Goal: Download file/media

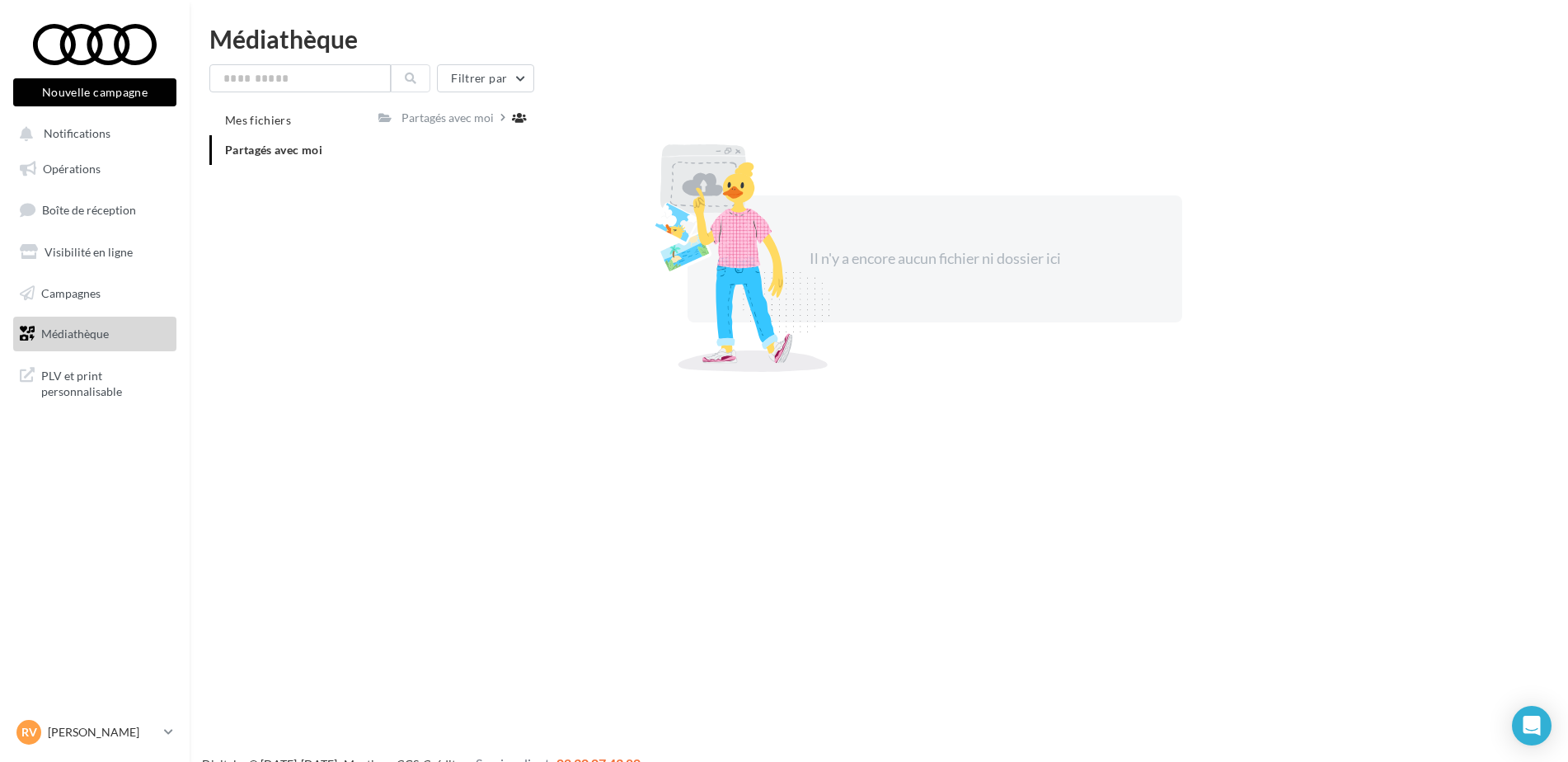
click at [291, 136] on li "Partagés avec moi" at bounding box center [287, 150] width 156 height 30
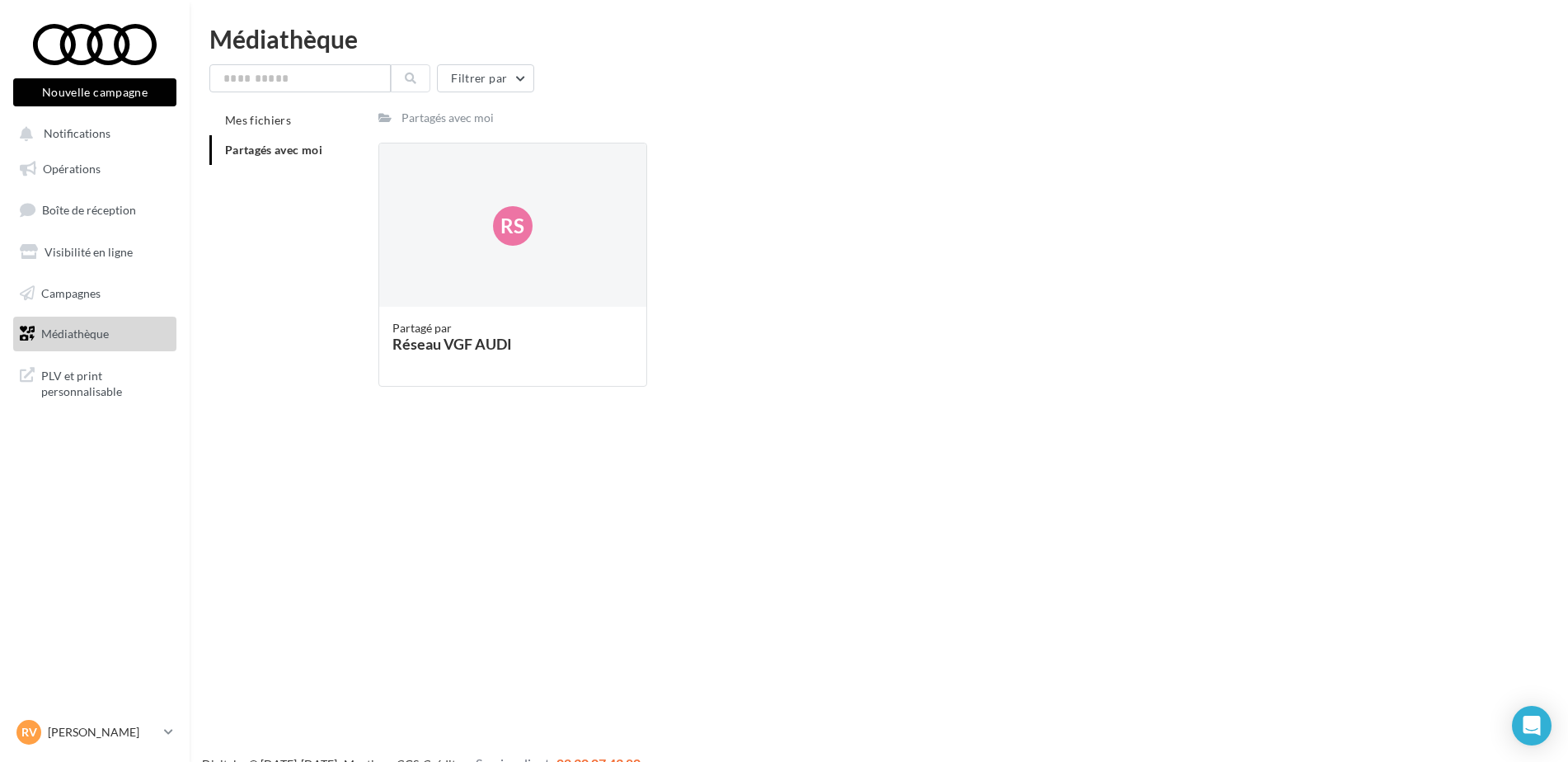
click at [289, 159] on li "Partagés avec moi" at bounding box center [287, 150] width 156 height 30
click at [538, 282] on div "Rs" at bounding box center [512, 225] width 267 height 164
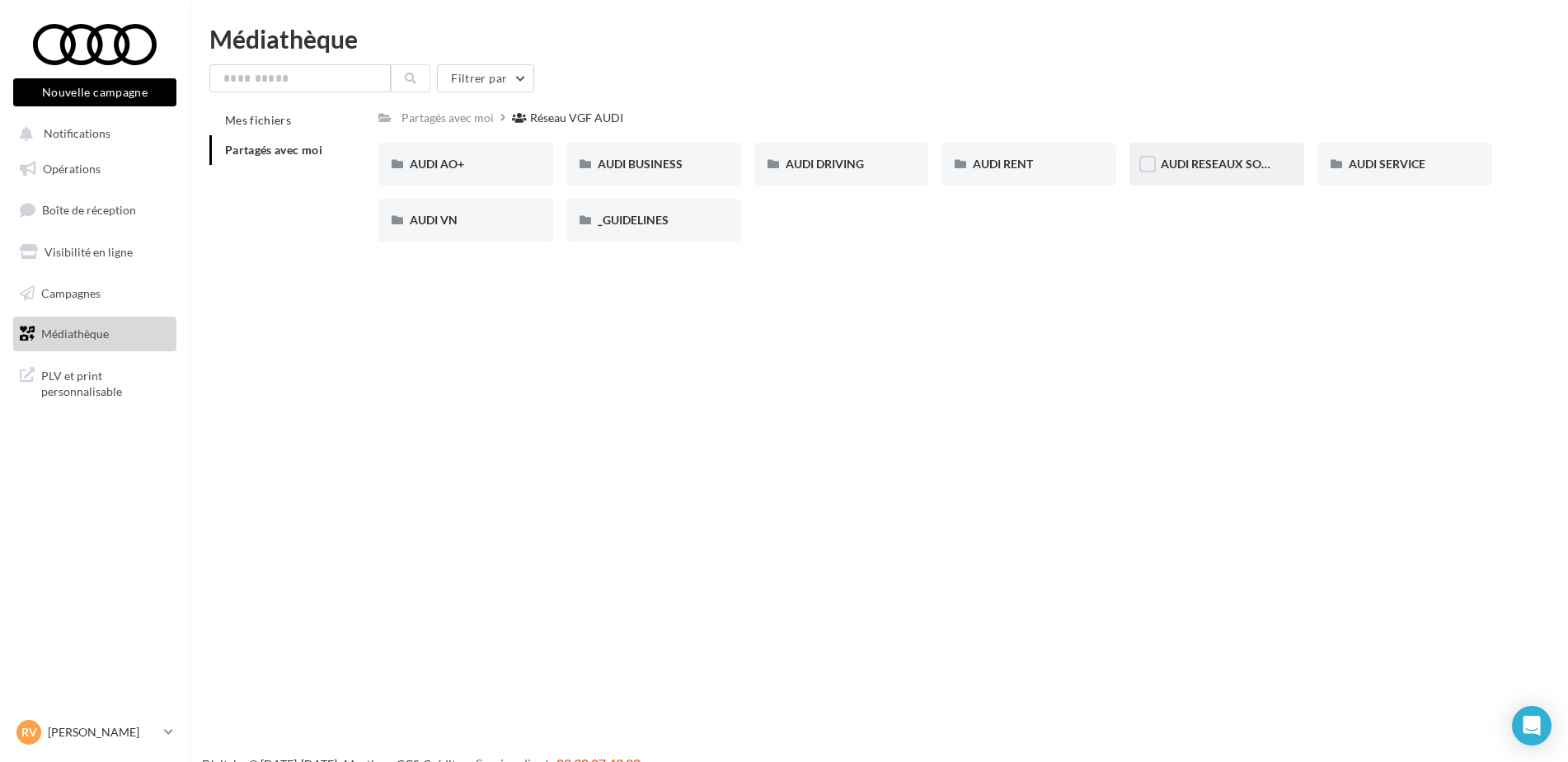
click at [1240, 177] on div "AUDI RESEAUX SOCIAUX" at bounding box center [1217, 164] width 175 height 43
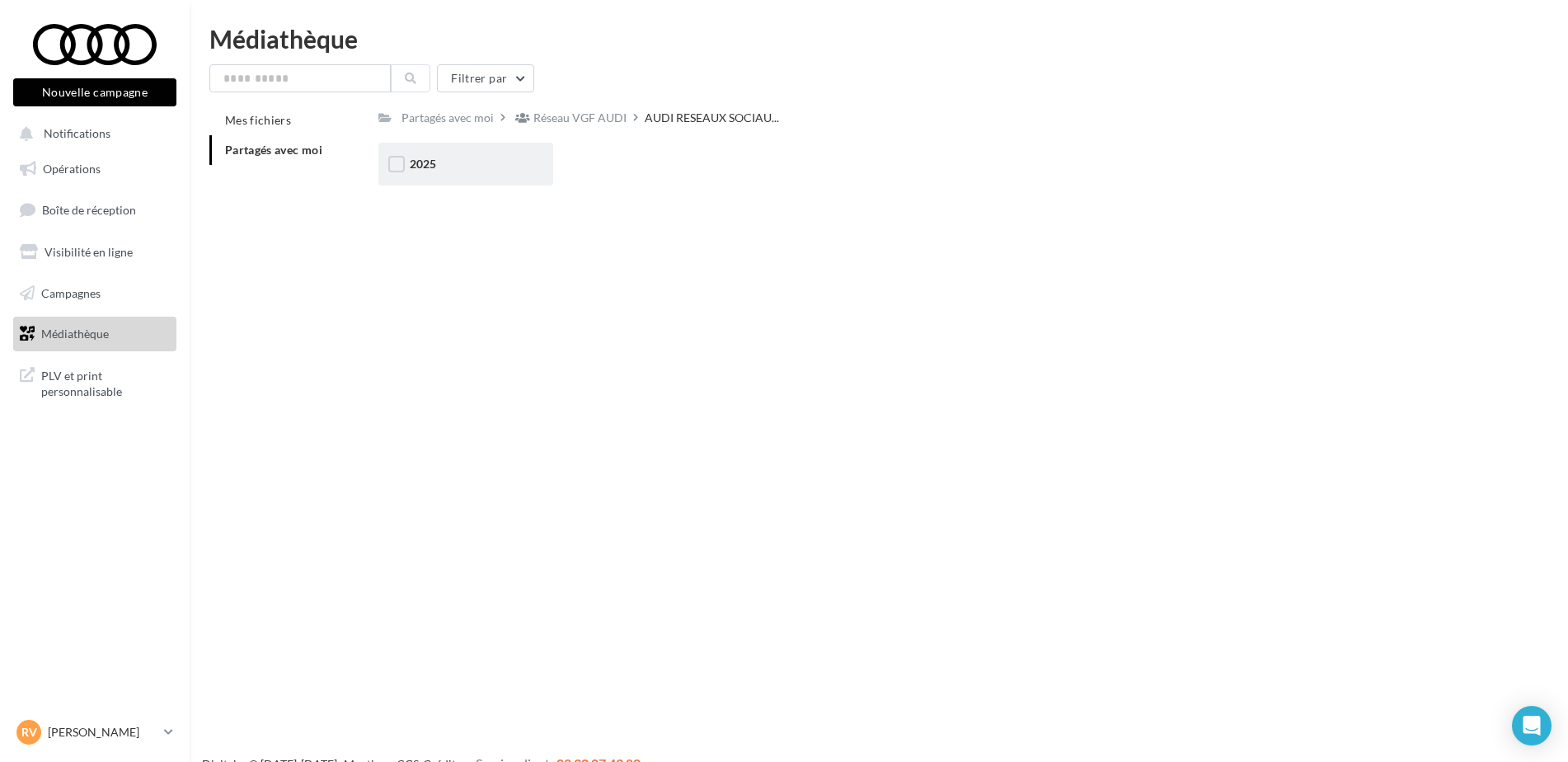
click at [484, 176] on div "2025" at bounding box center [466, 164] width 175 height 43
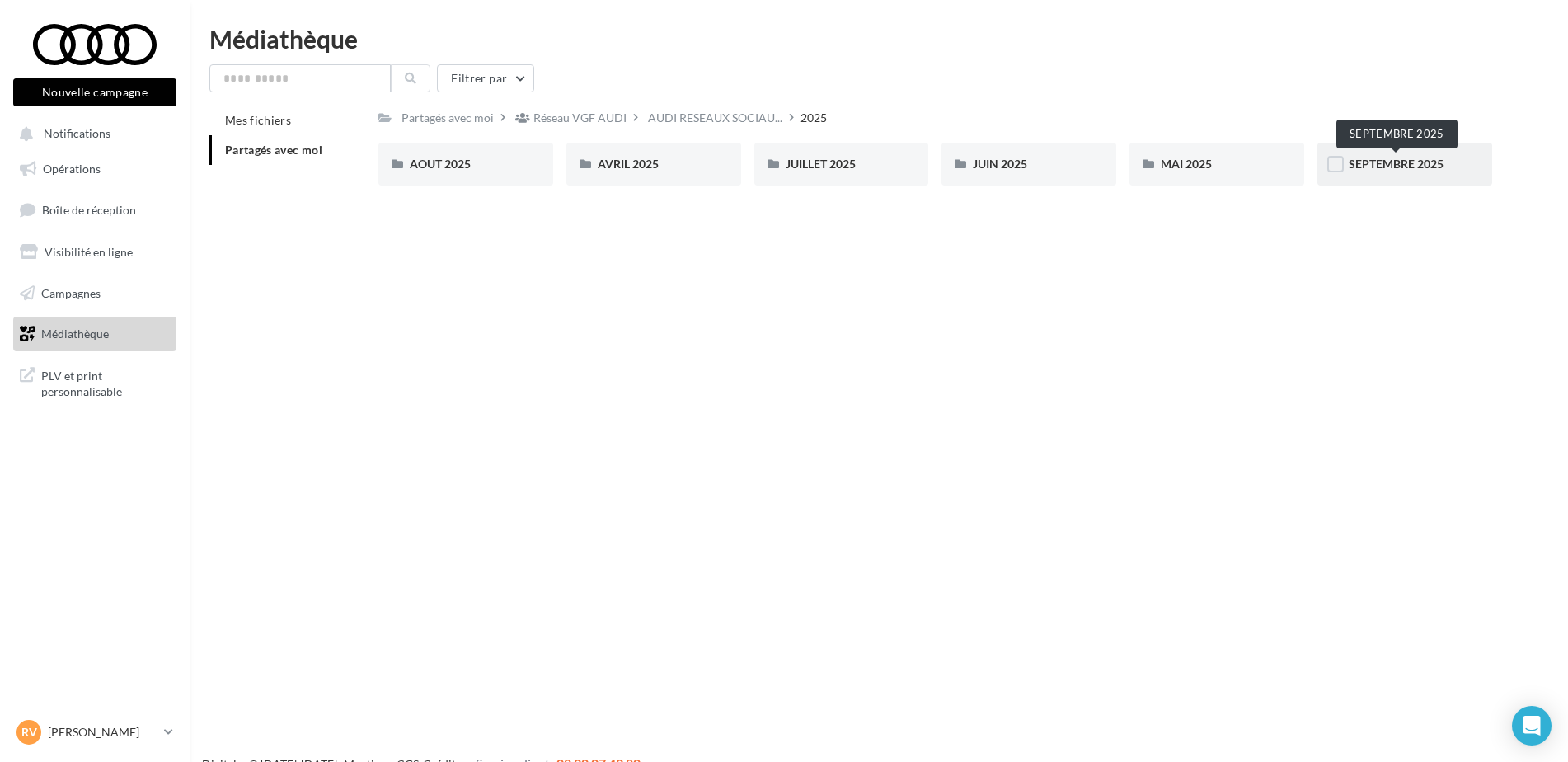
click at [1397, 164] on span "SEPTEMBRE 2025" at bounding box center [1396, 163] width 94 height 14
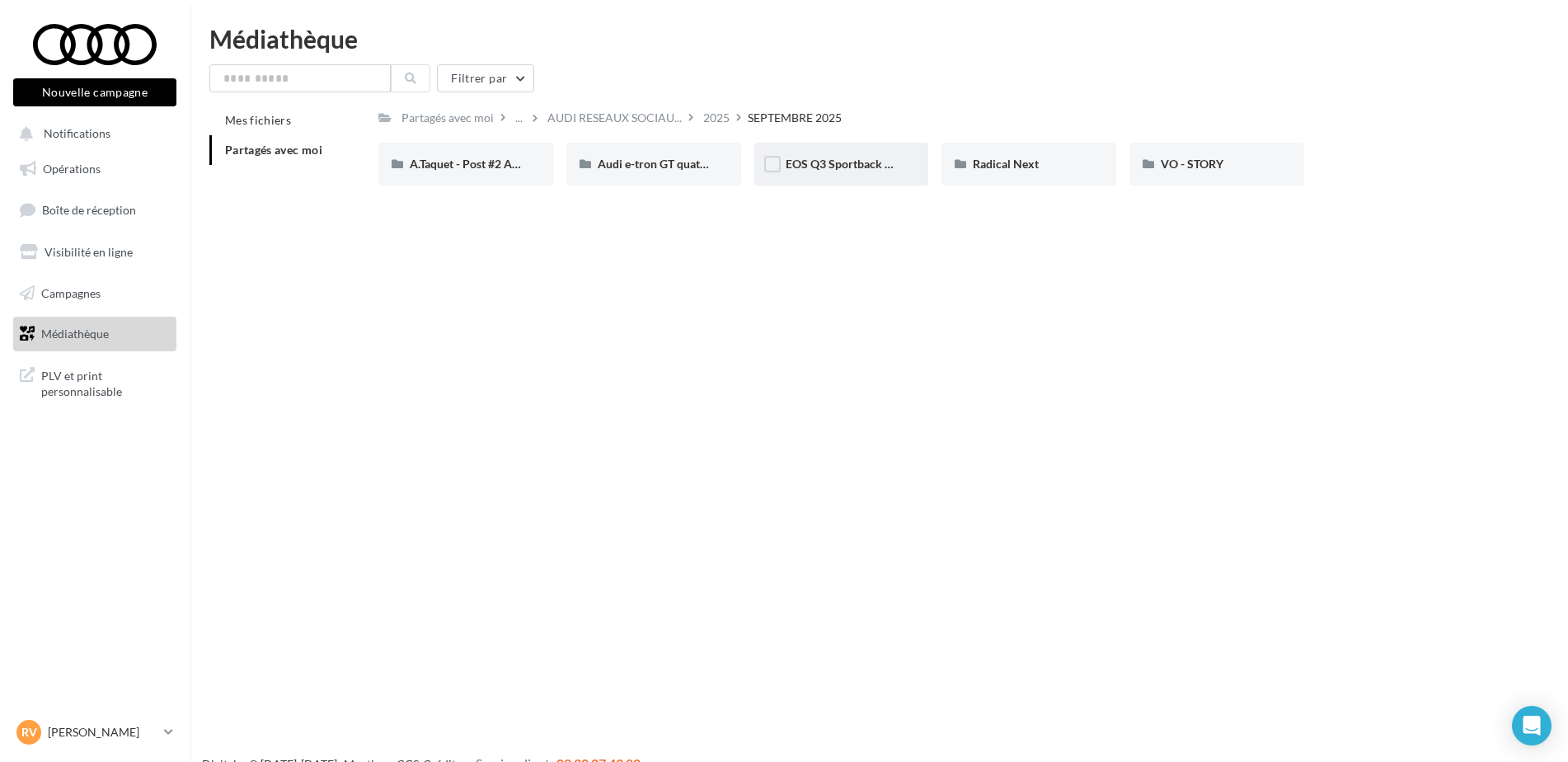
click at [869, 176] on div "EOS Q3 Sportback & SB e-Hybrid" at bounding box center [842, 164] width 175 height 43
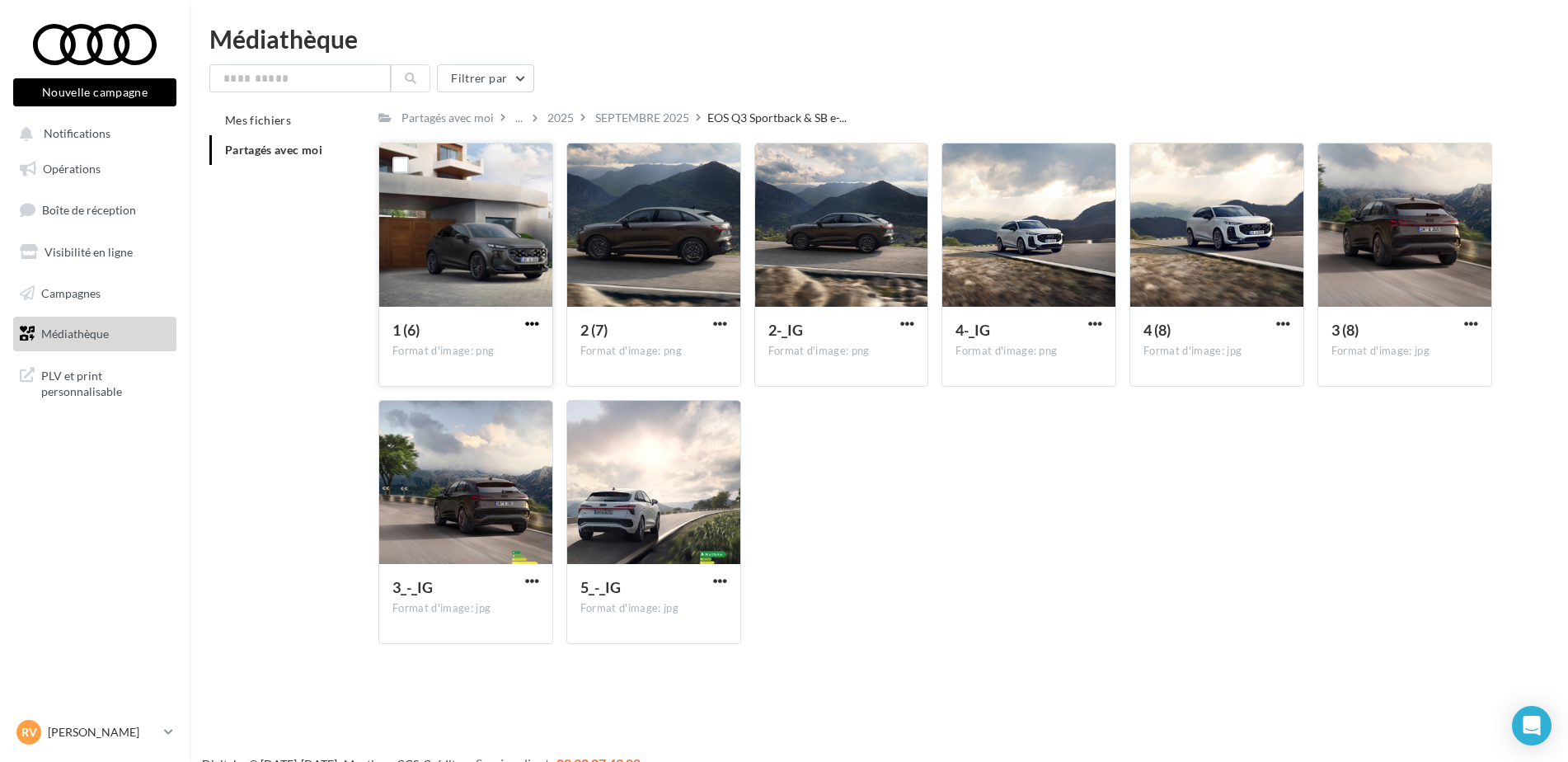
click at [531, 320] on span "button" at bounding box center [532, 324] width 14 height 14
click at [520, 348] on button "Télécharger" at bounding box center [460, 356] width 164 height 43
click at [522, 577] on button "button" at bounding box center [532, 582] width 21 height 17
click at [488, 610] on button "Télécharger" at bounding box center [460, 613] width 164 height 43
click at [717, 577] on span "button" at bounding box center [720, 581] width 14 height 14
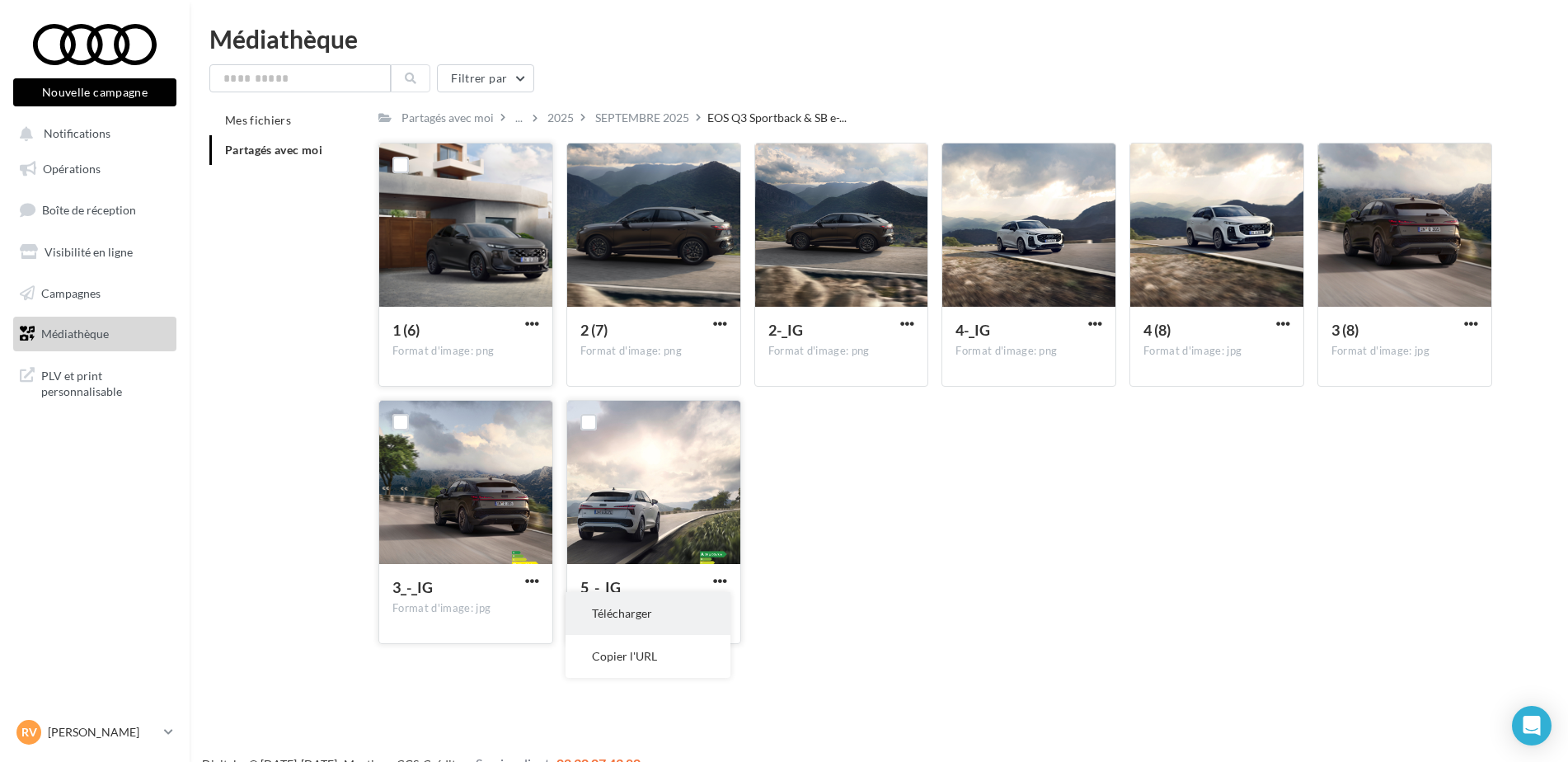
click at [697, 601] on button "Télécharger" at bounding box center [647, 613] width 164 height 43
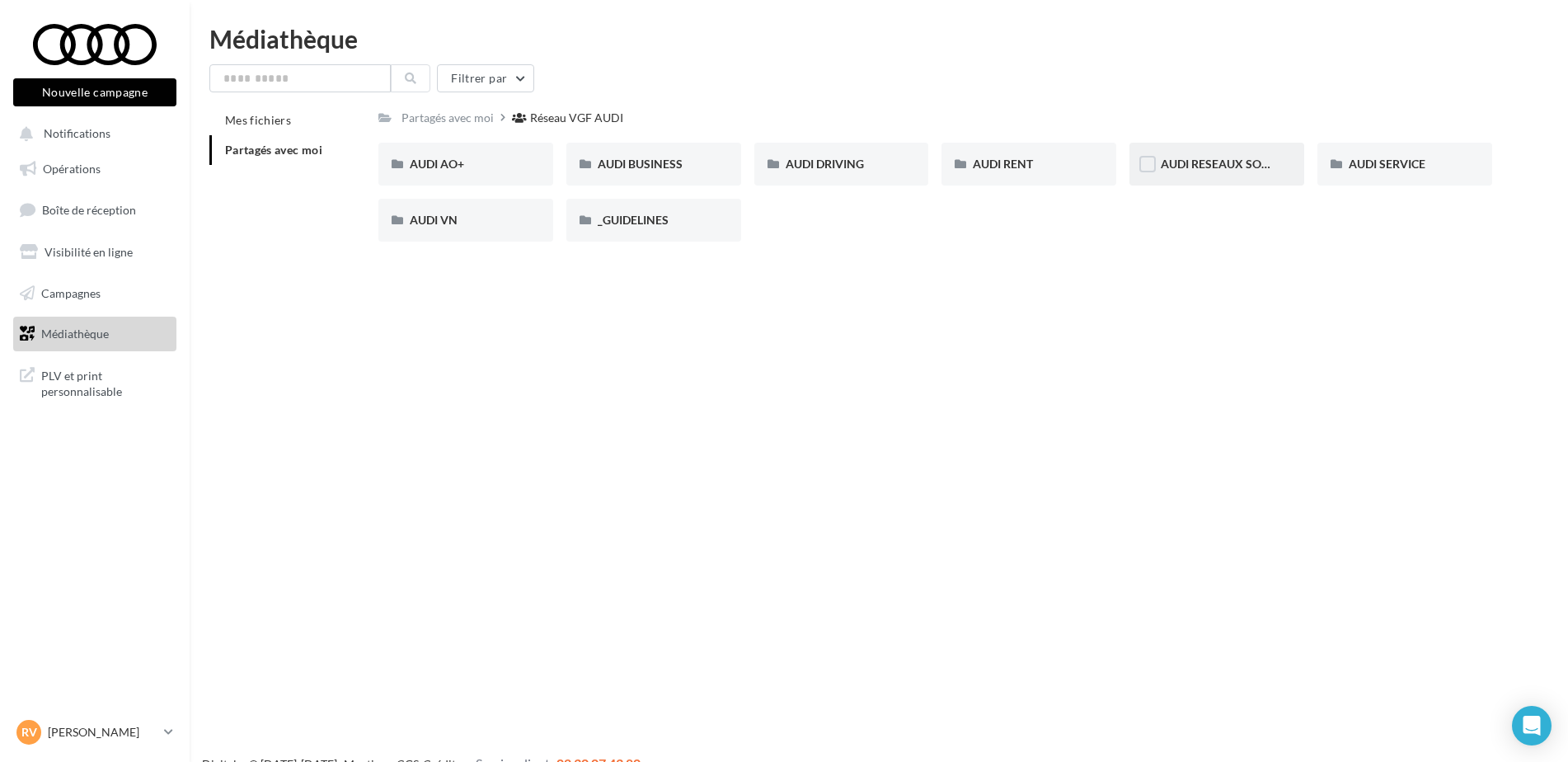
click at [1189, 159] on span "AUDI RESEAUX SOCIAUX" at bounding box center [1228, 163] width 136 height 14
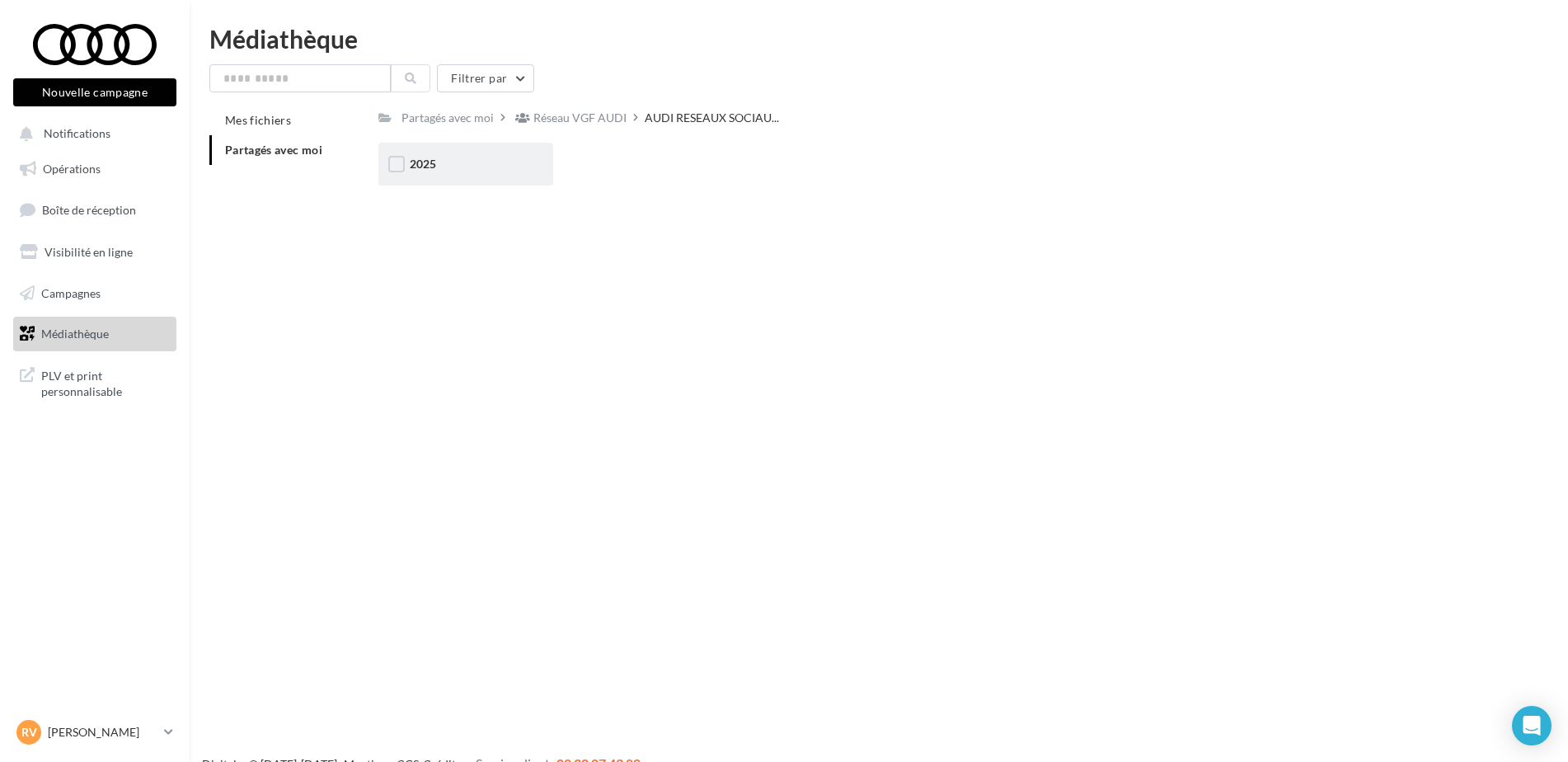
click at [498, 178] on div "2025" at bounding box center [466, 164] width 175 height 43
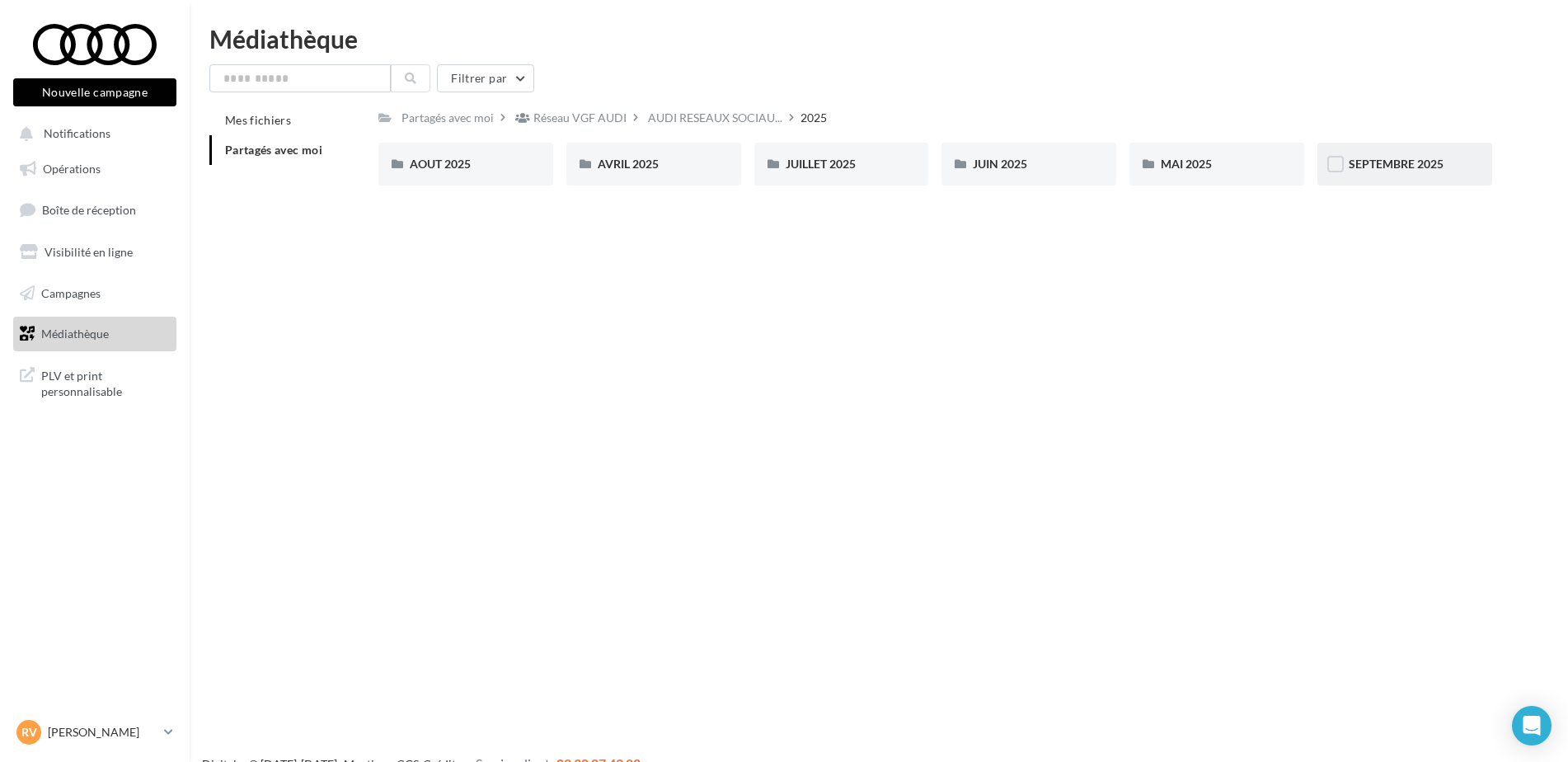
click at [1397, 175] on div "SEPTEMBRE 2025" at bounding box center [1405, 164] width 175 height 43
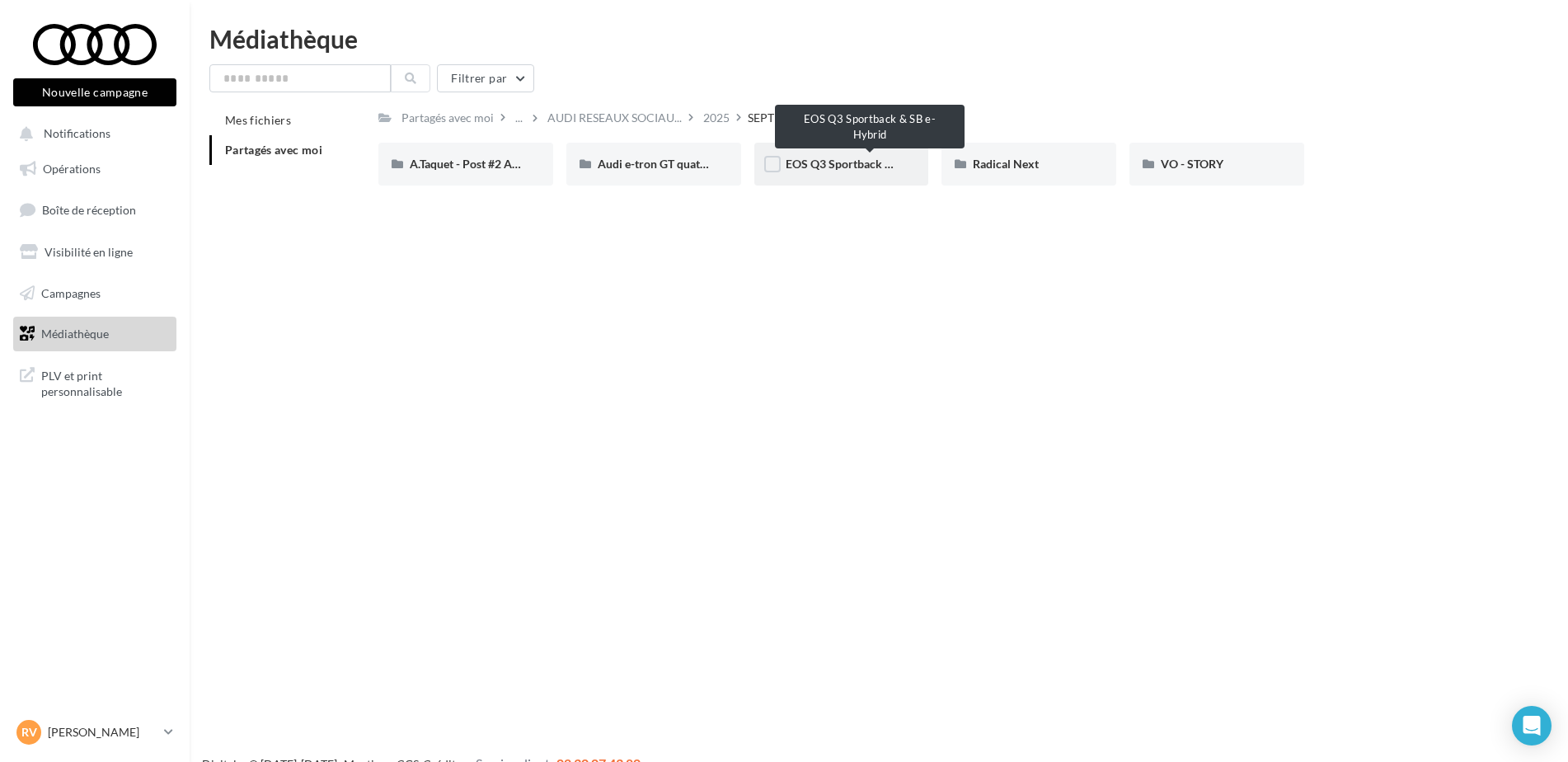
click at [847, 166] on span "EOS Q3 Sportback & SB e-Hybrid" at bounding box center [871, 163] width 172 height 14
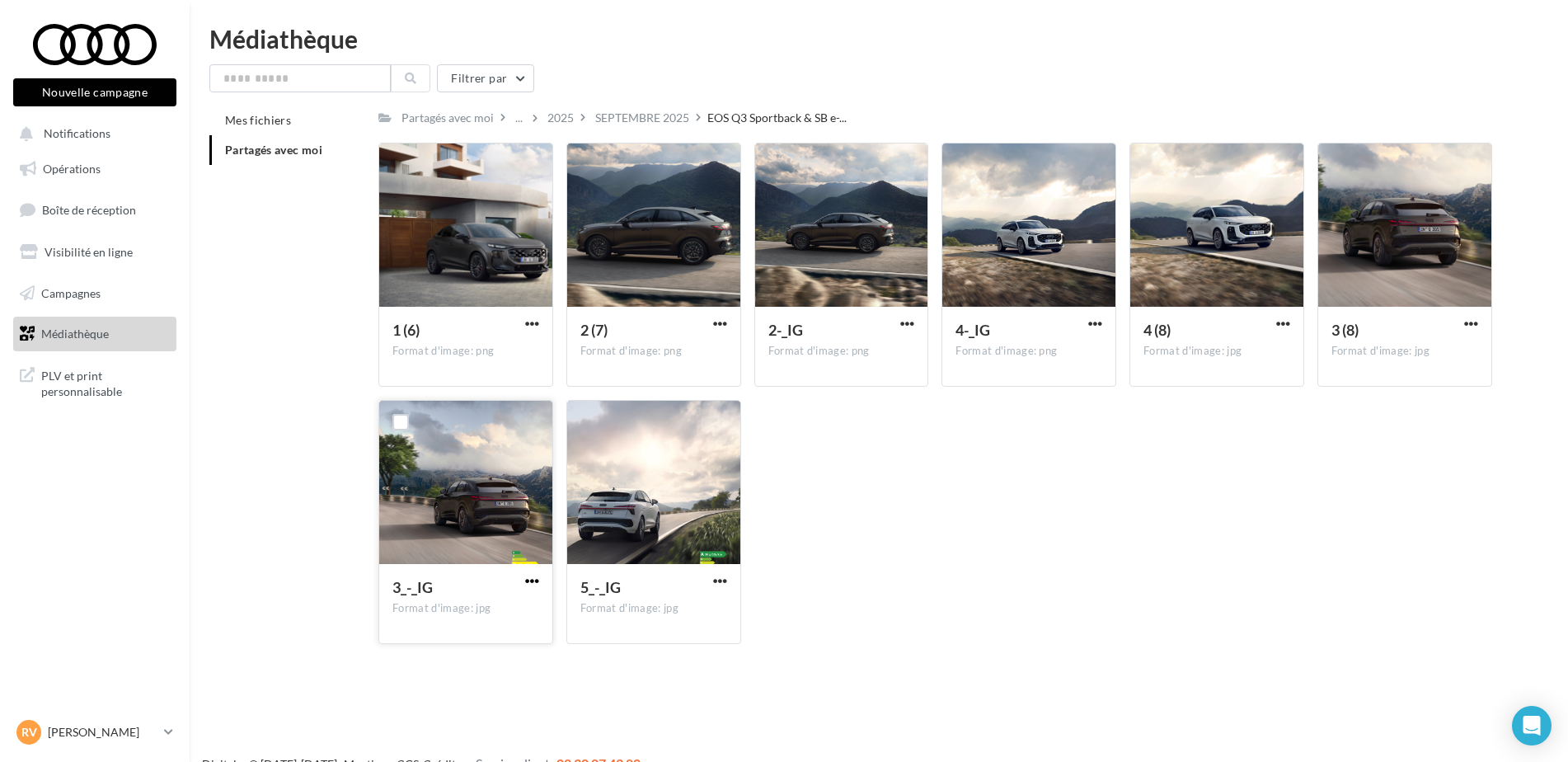
click at [534, 579] on span "button" at bounding box center [532, 581] width 14 height 14
click at [475, 603] on button "Télécharger" at bounding box center [460, 613] width 164 height 43
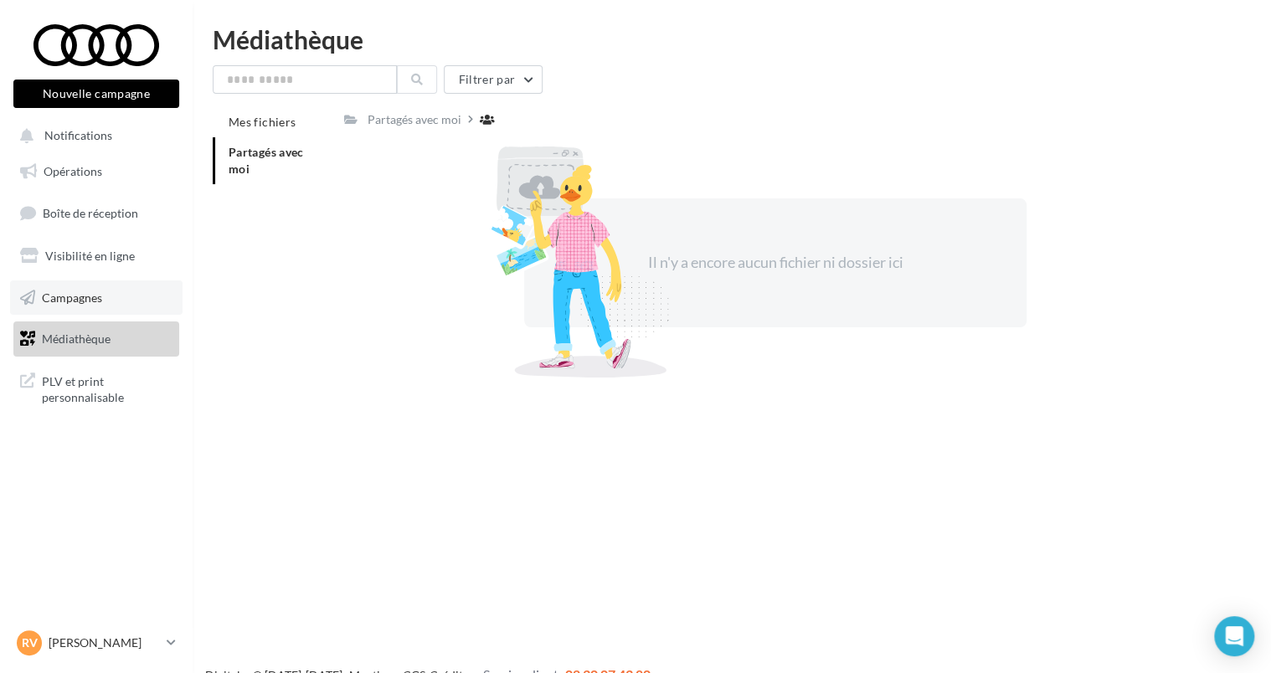
click at [90, 288] on link "Campagnes" at bounding box center [96, 298] width 173 height 35
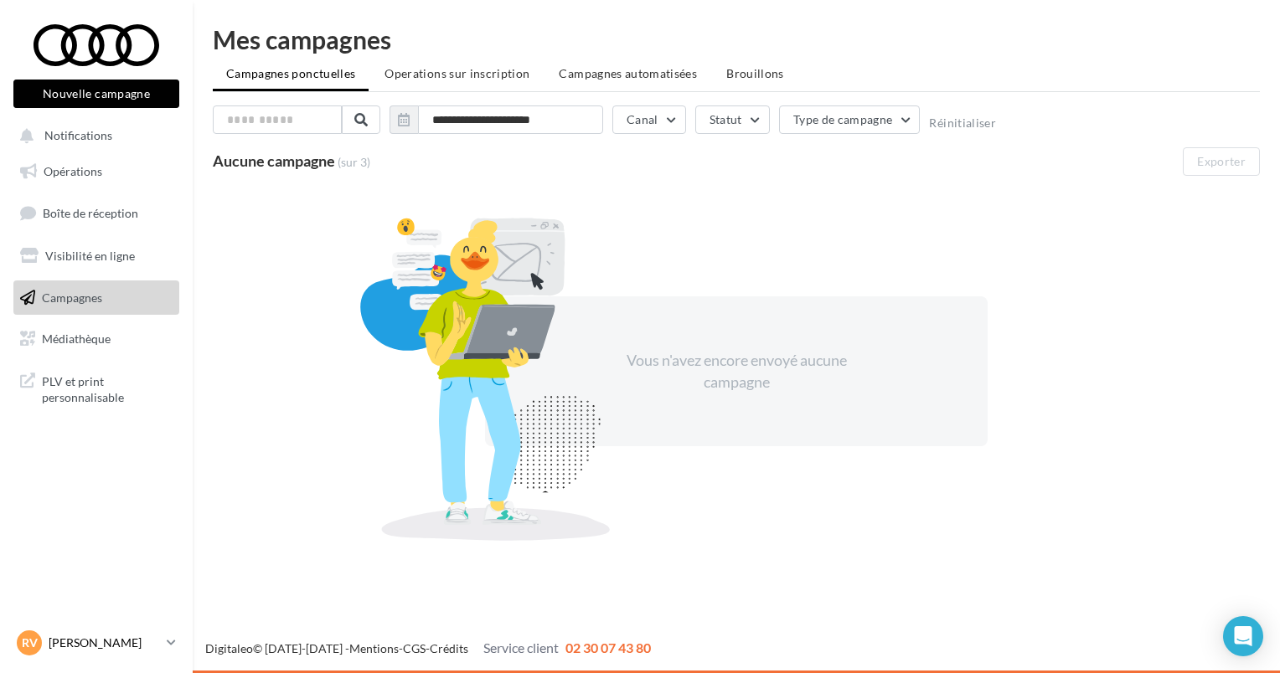
click at [132, 649] on p "[PERSON_NAME]" at bounding box center [104, 643] width 111 height 17
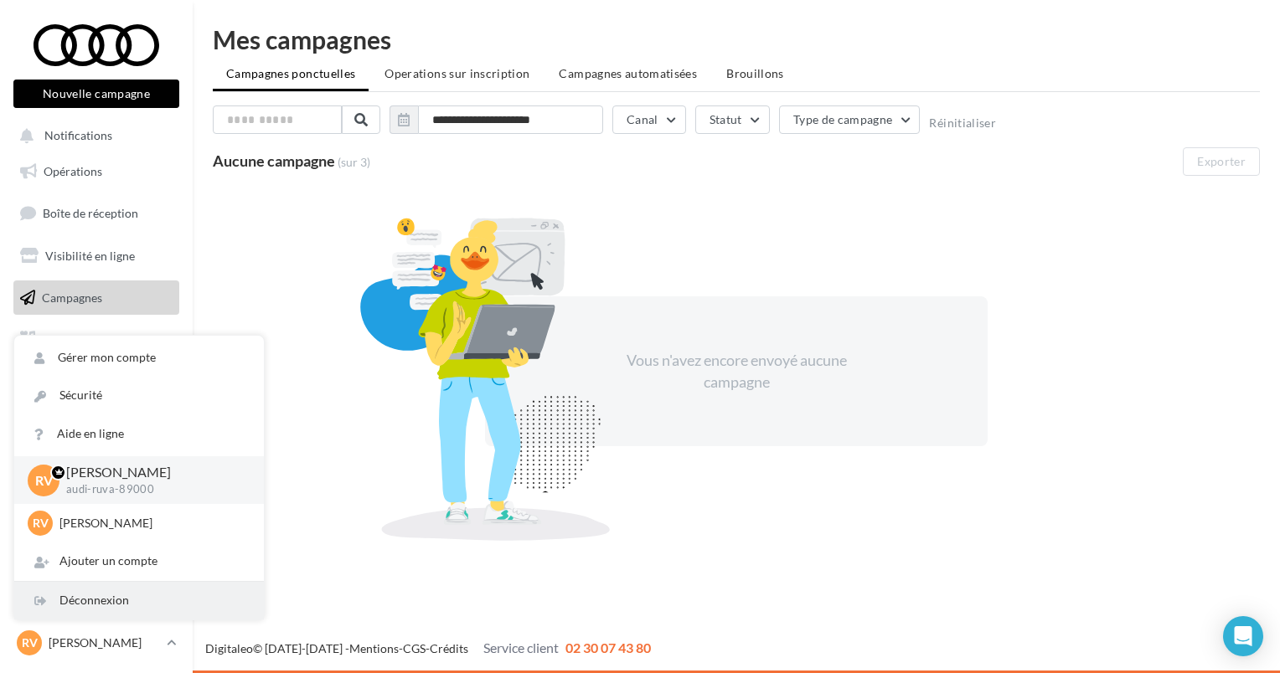
click at [122, 599] on div "Déconnexion" at bounding box center [139, 601] width 250 height 38
